Goal: Task Accomplishment & Management: Use online tool/utility

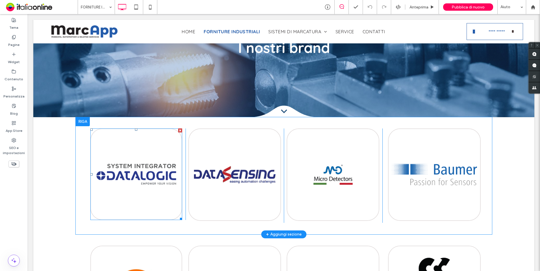
scroll to position [56, 0]
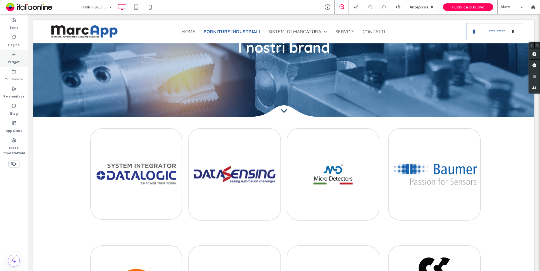
click at [15, 55] on icon at bounding box center [14, 54] width 5 height 5
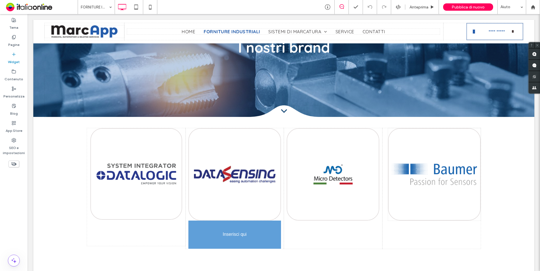
scroll to position [59, 0]
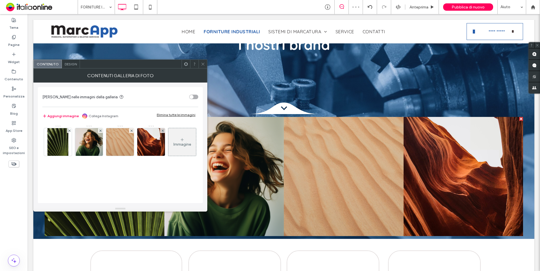
click at [204, 67] on span at bounding box center [203, 64] width 4 height 8
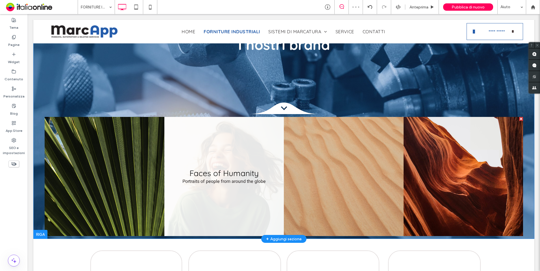
scroll to position [172, 0]
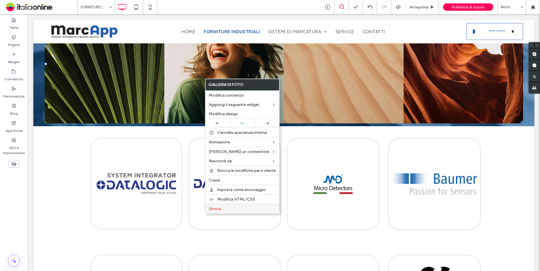
click at [225, 205] on div "Elimina" at bounding box center [242, 209] width 74 height 10
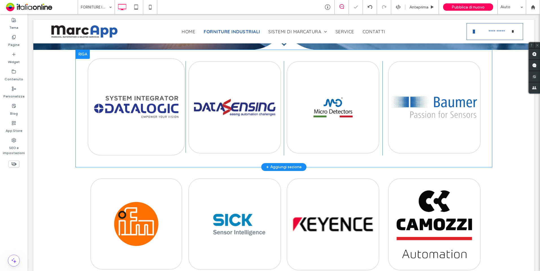
scroll to position [87, 0]
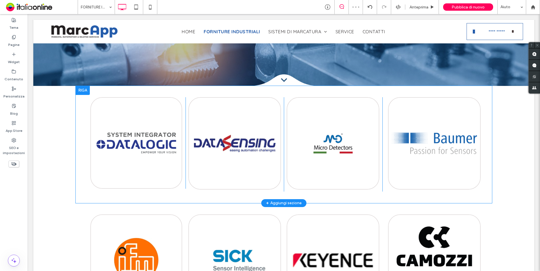
click at [85, 93] on div at bounding box center [83, 90] width 14 height 9
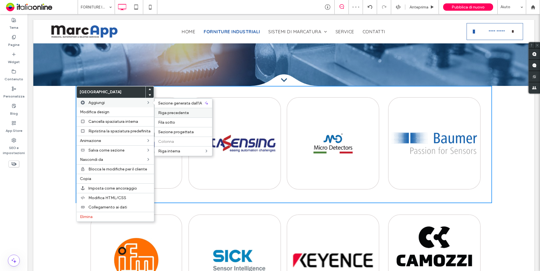
drag, startPoint x: 172, startPoint y: 112, endPoint x: 145, endPoint y: 98, distance: 30.7
click at [172, 112] on span "Riga precedente" at bounding box center [173, 113] width 31 height 5
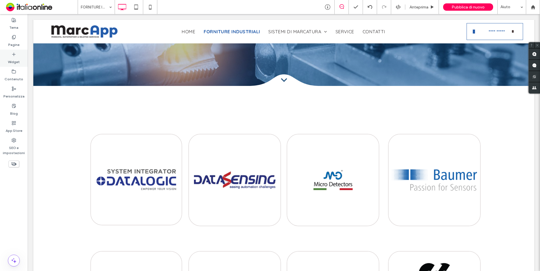
click at [17, 59] on label "Widget" at bounding box center [14, 61] width 12 height 8
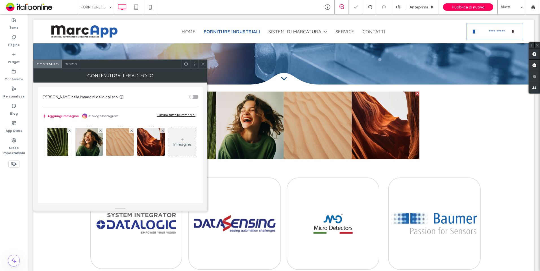
click at [192, 112] on div "Aggiungi immagine Collega Instagram Elimina tutte le immagini" at bounding box center [120, 116] width 156 height 12
click at [185, 116] on div "Elimina tutte le immagini" at bounding box center [176, 115] width 39 height 4
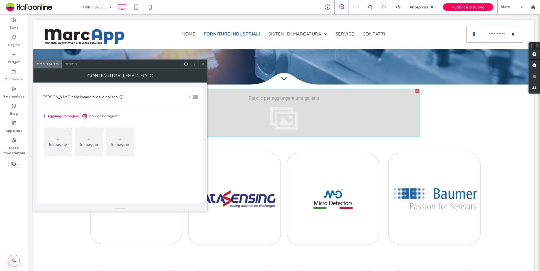
click at [57, 140] on icon at bounding box center [58, 140] width 5 height 5
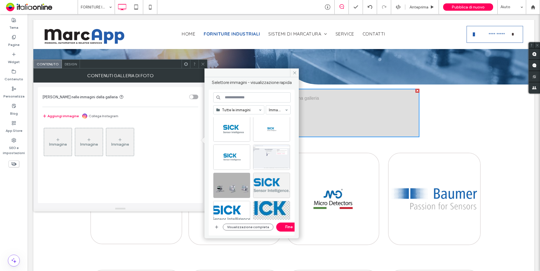
scroll to position [0, 0]
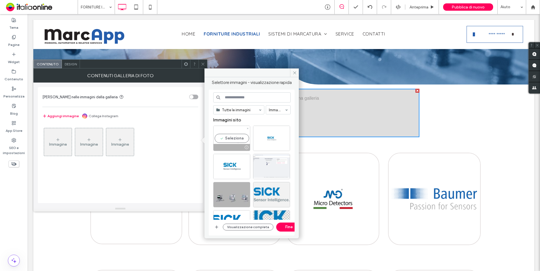
click at [234, 136] on div "Seleziona" at bounding box center [231, 138] width 37 height 25
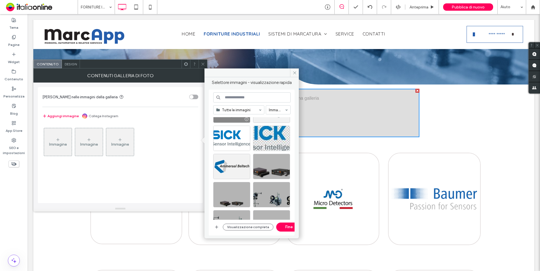
scroll to position [113, 0]
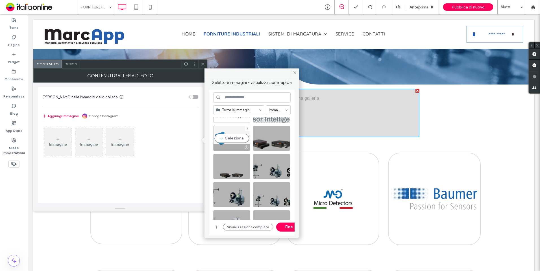
click at [232, 142] on div "Seleziona" at bounding box center [231, 138] width 37 height 25
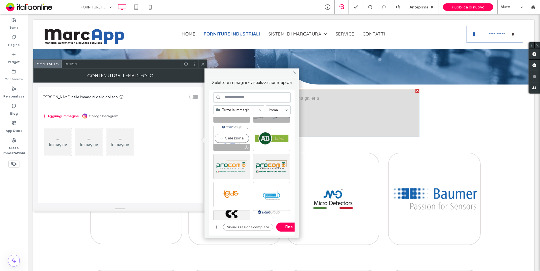
drag, startPoint x: 229, startPoint y: 144, endPoint x: 244, endPoint y: 147, distance: 15.1
click at [229, 144] on div at bounding box center [231, 147] width 36 height 7
click at [257, 142] on div "Seleziona" at bounding box center [271, 138] width 37 height 25
click at [282, 232] on button "Fine" at bounding box center [288, 227] width 25 height 9
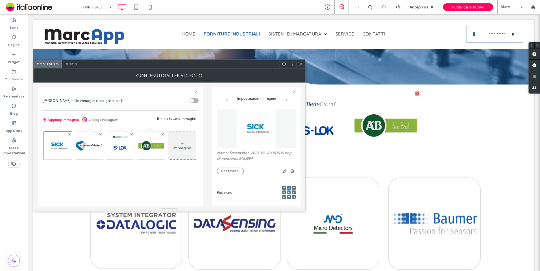
click at [70, 65] on span "Design" at bounding box center [71, 64] width 12 height 4
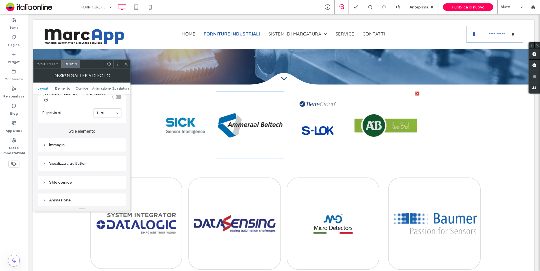
scroll to position [198, 0]
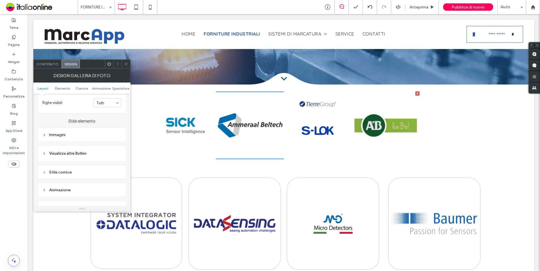
click at [69, 137] on div "Immagini" at bounding box center [81, 135] width 79 height 8
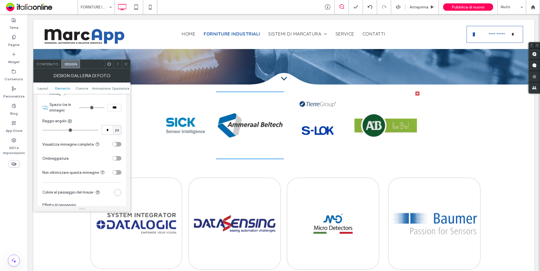
click at [118, 143] on div "toggle" at bounding box center [116, 144] width 9 height 5
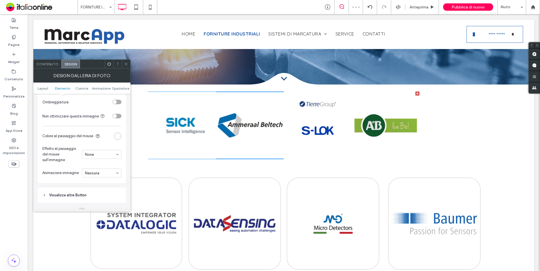
scroll to position [339, 0]
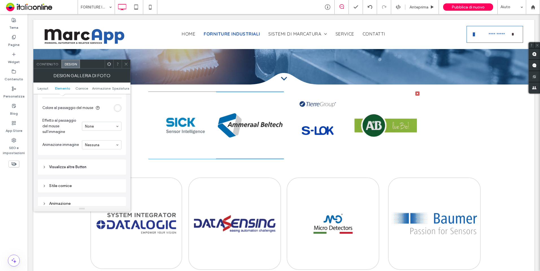
click at [70, 187] on div "Stile cornice" at bounding box center [81, 186] width 79 height 5
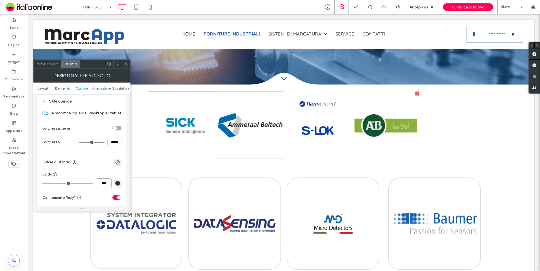
click at [109, 181] on input "***" at bounding box center [104, 184] width 16 height 10
type input "***"
type input "*"
type input "***"
type input "*"
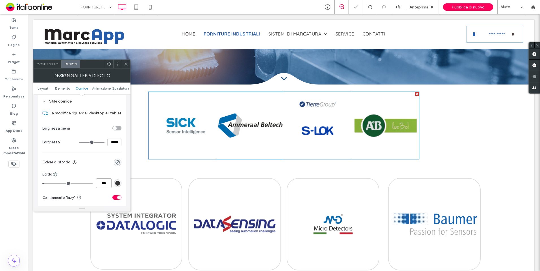
type input "***"
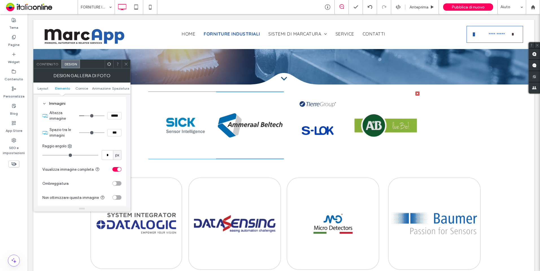
scroll to position [226, 0]
click at [115, 187] on div "toggle" at bounding box center [115, 187] width 4 height 4
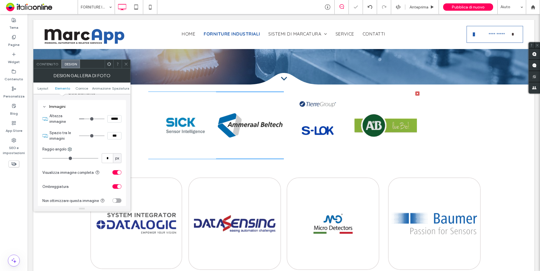
click at [114, 188] on div "toggle" at bounding box center [116, 187] width 9 height 5
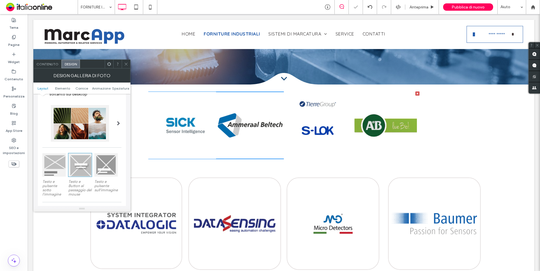
scroll to position [0, 0]
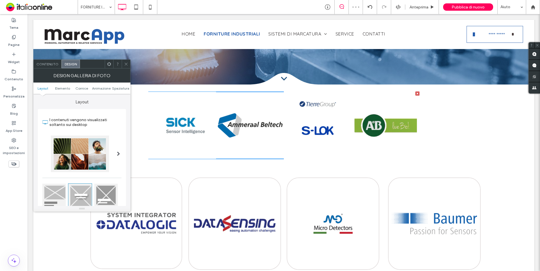
click at [126, 61] on span at bounding box center [126, 64] width 4 height 8
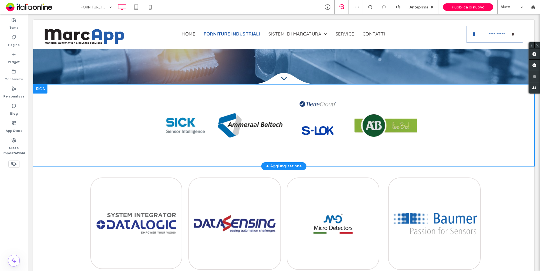
click at [68, 105] on div "Click To Paste Click To Paste Button Button Button Button Mostra altri [GEOGRAP…" at bounding box center [283, 126] width 501 height 82
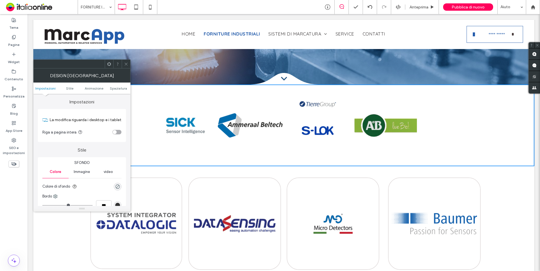
click at [114, 132] on div "toggle" at bounding box center [115, 132] width 4 height 4
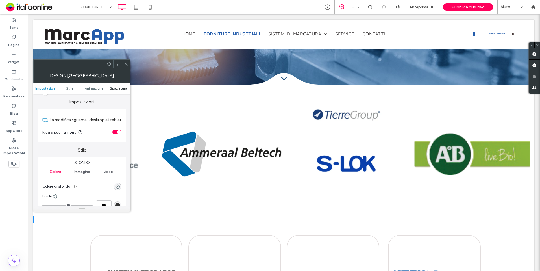
click at [122, 87] on span "Spaziatura" at bounding box center [118, 88] width 17 height 4
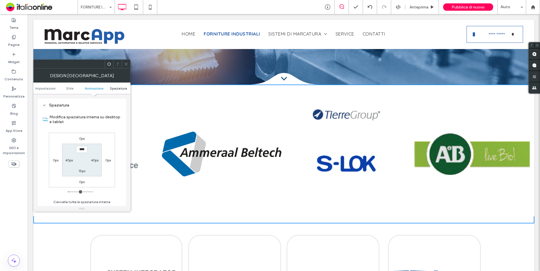
scroll to position [159, 0]
click at [127, 65] on icon at bounding box center [126, 64] width 4 height 4
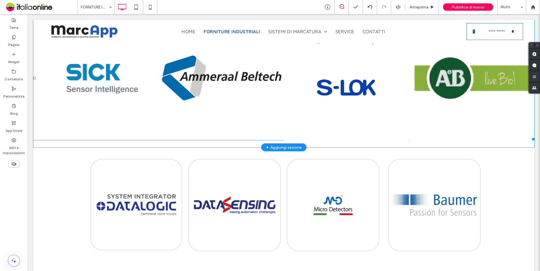
scroll to position [174, 0]
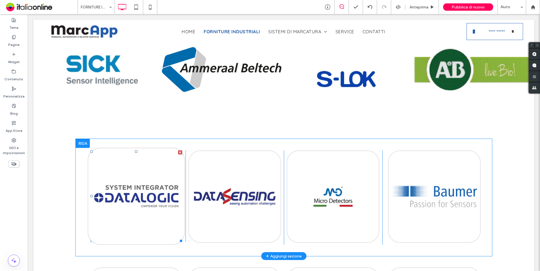
click at [167, 170] on img at bounding box center [135, 196] width 97 height 97
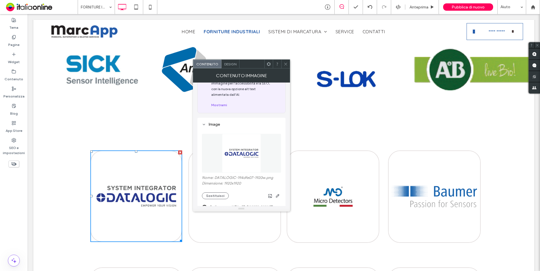
scroll to position [85, 0]
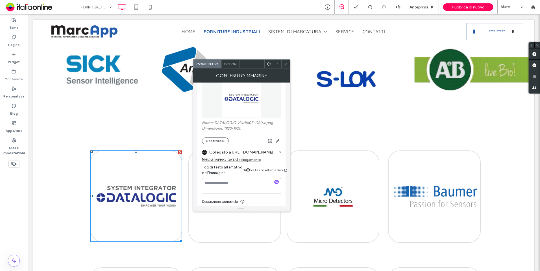
click at [286, 62] on icon at bounding box center [285, 64] width 4 height 4
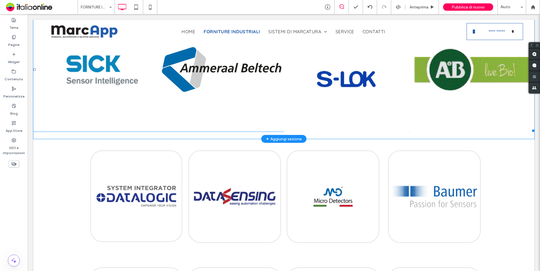
scroll to position [89, 0]
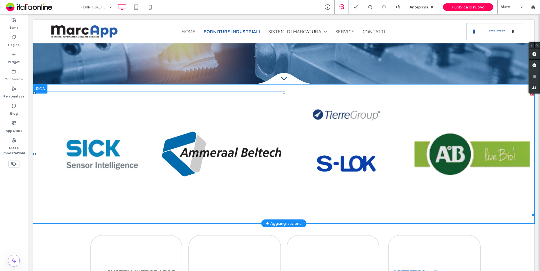
click at [44, 95] on link at bounding box center [95, 154] width 125 height 125
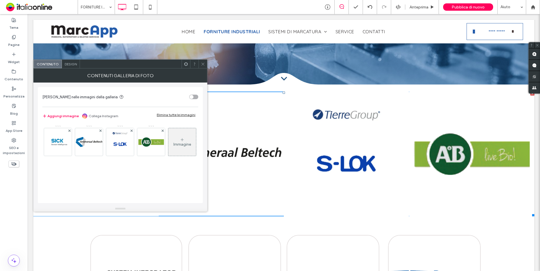
click at [203, 65] on use at bounding box center [202, 64] width 3 height 3
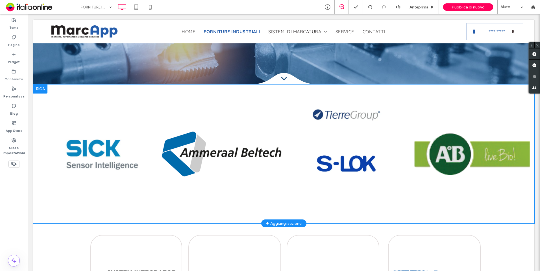
click at [42, 86] on div at bounding box center [40, 89] width 14 height 9
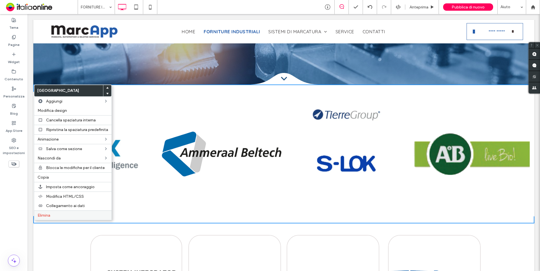
click at [58, 211] on div "Elimina" at bounding box center [72, 216] width 77 height 10
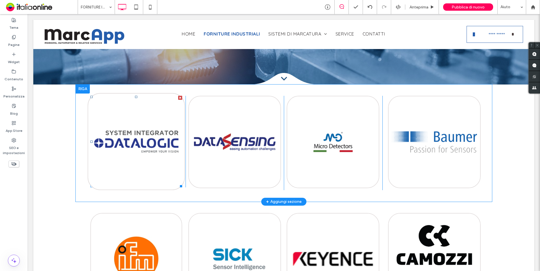
click at [100, 148] on img at bounding box center [135, 141] width 97 height 97
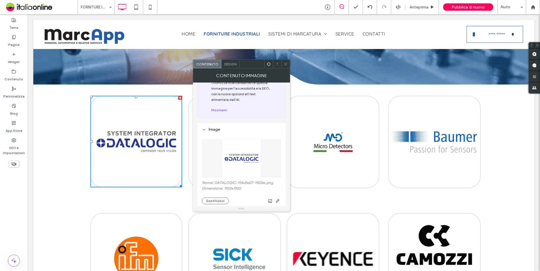
scroll to position [56, 0]
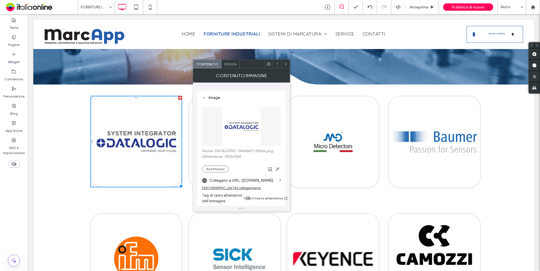
click at [288, 64] on div at bounding box center [285, 64] width 8 height 8
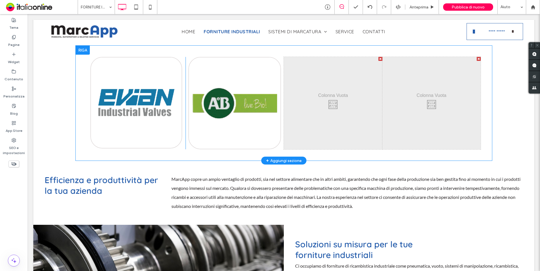
scroll to position [512, 0]
